Goal: Information Seeking & Learning: Learn about a topic

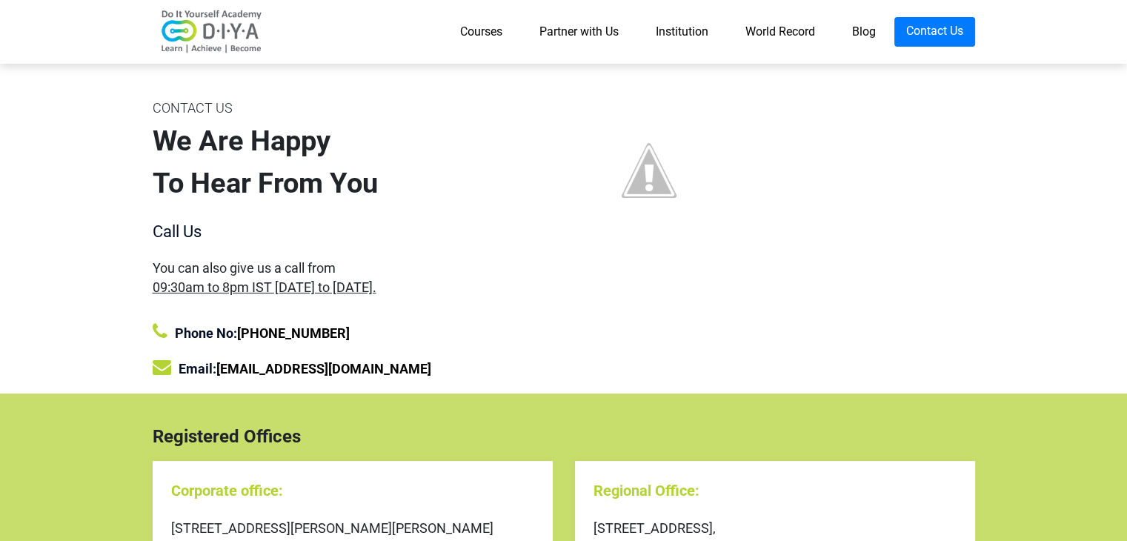
click at [596, 33] on link "Partner with Us" at bounding box center [579, 32] width 116 height 30
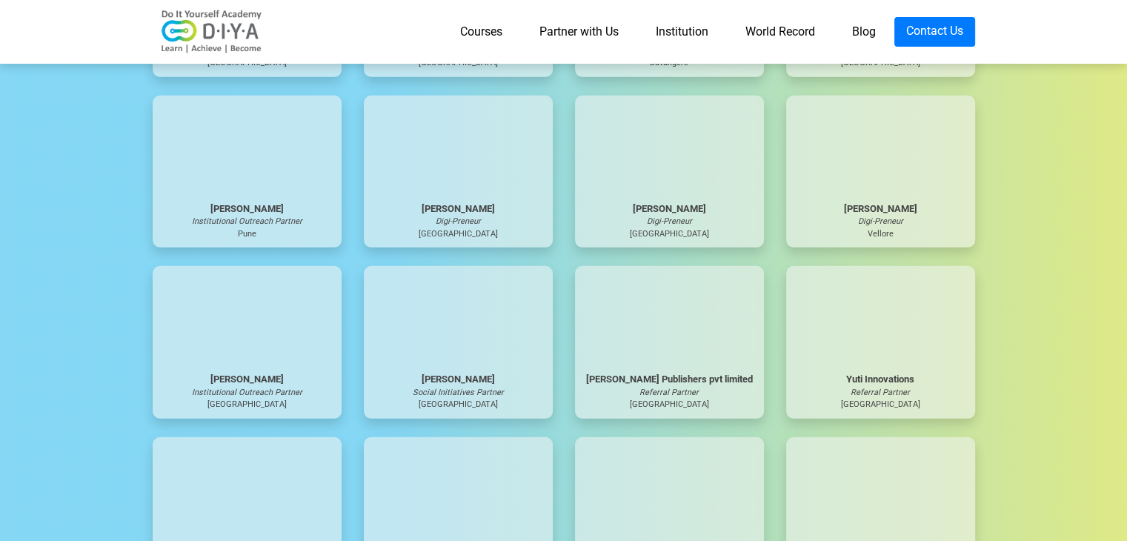
scroll to position [4292, 0]
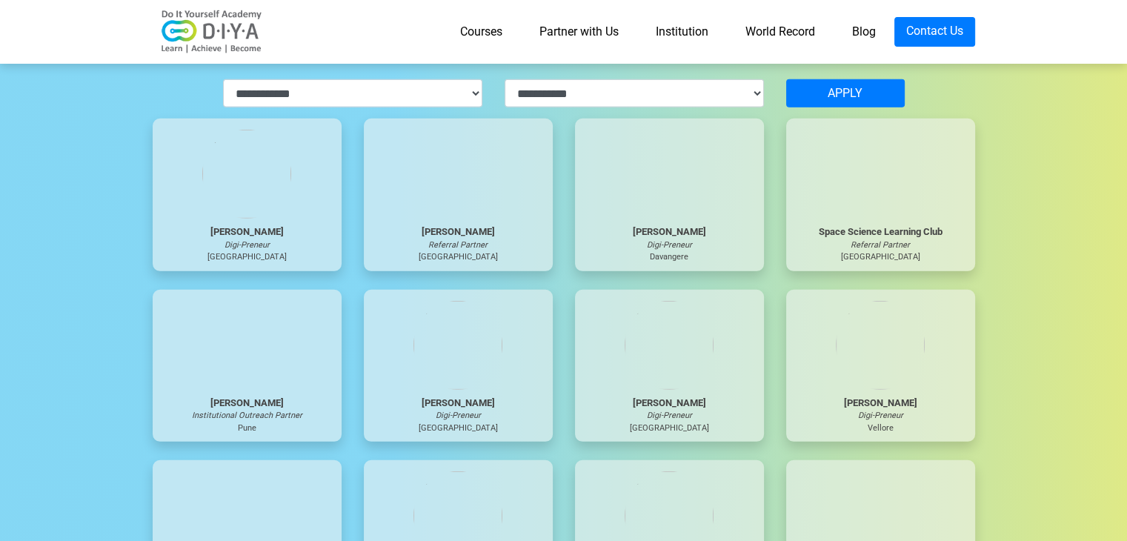
click at [474, 24] on link "Courses" at bounding box center [481, 32] width 79 height 30
